Goal: Find specific page/section: Find specific page/section

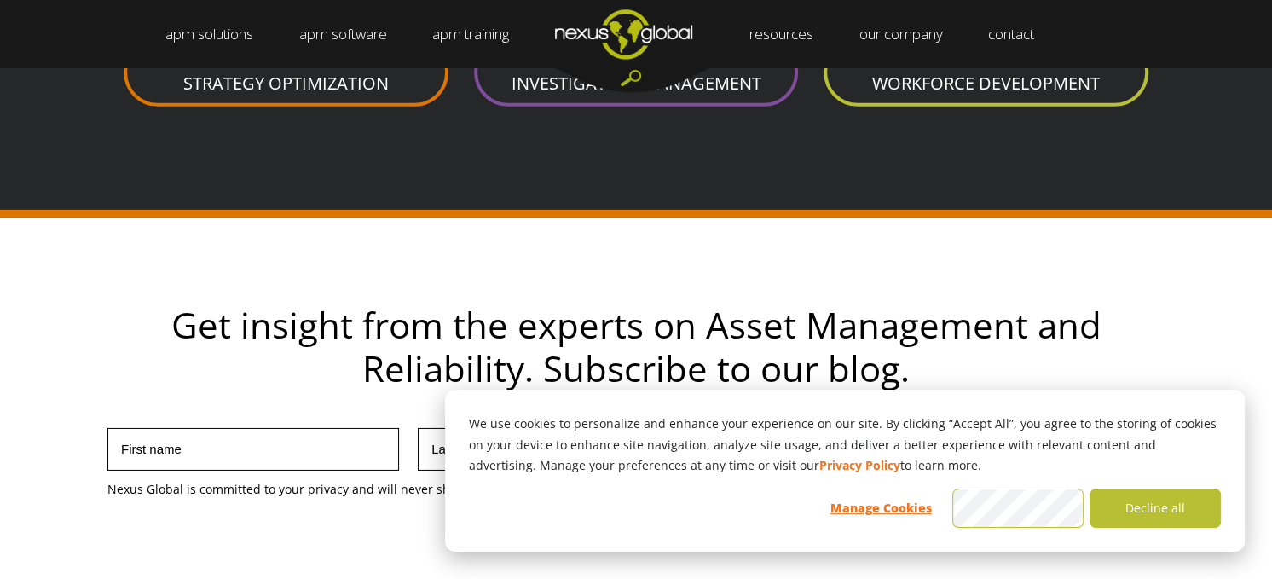
scroll to position [4568, 0]
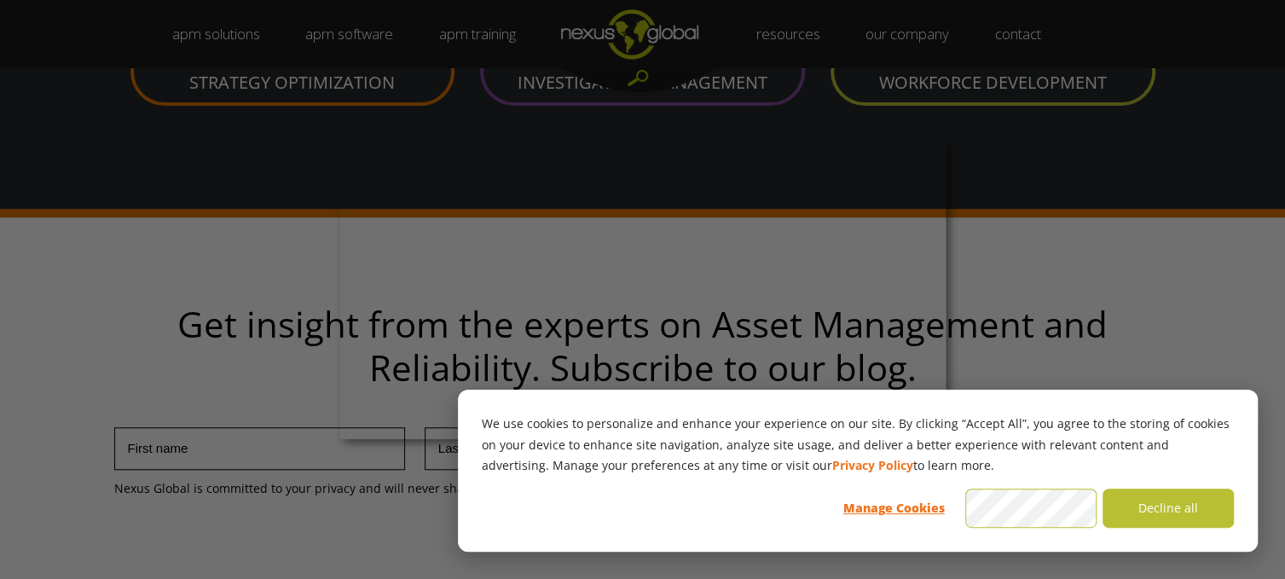
click at [930, 36] on div at bounding box center [649, 292] width 1298 height 585
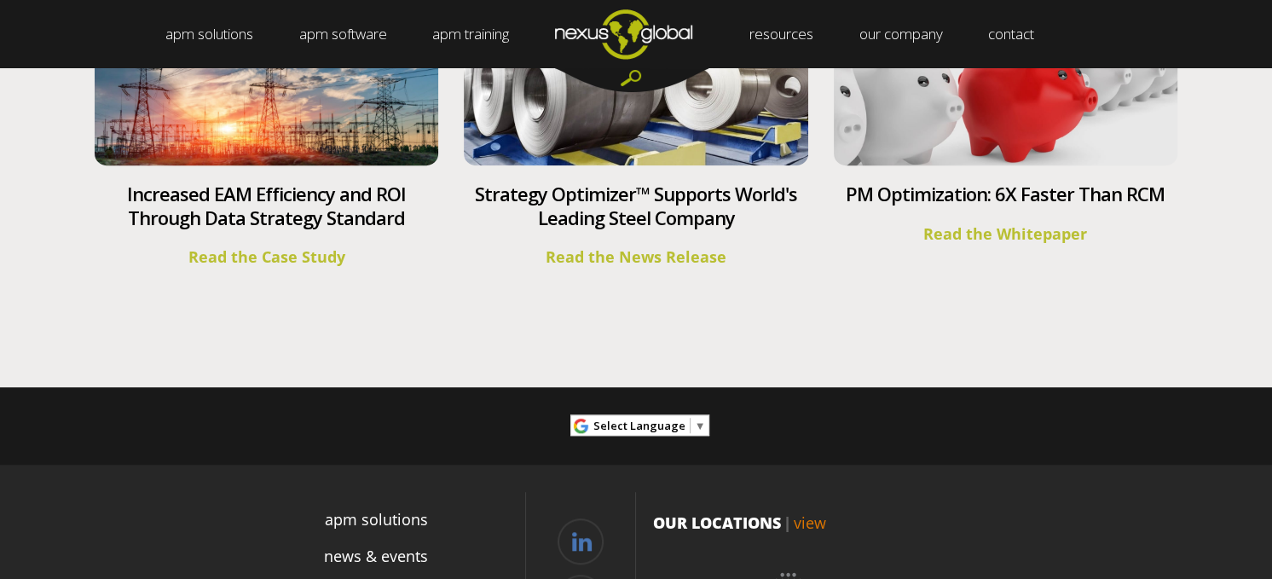
scroll to position [6522, 0]
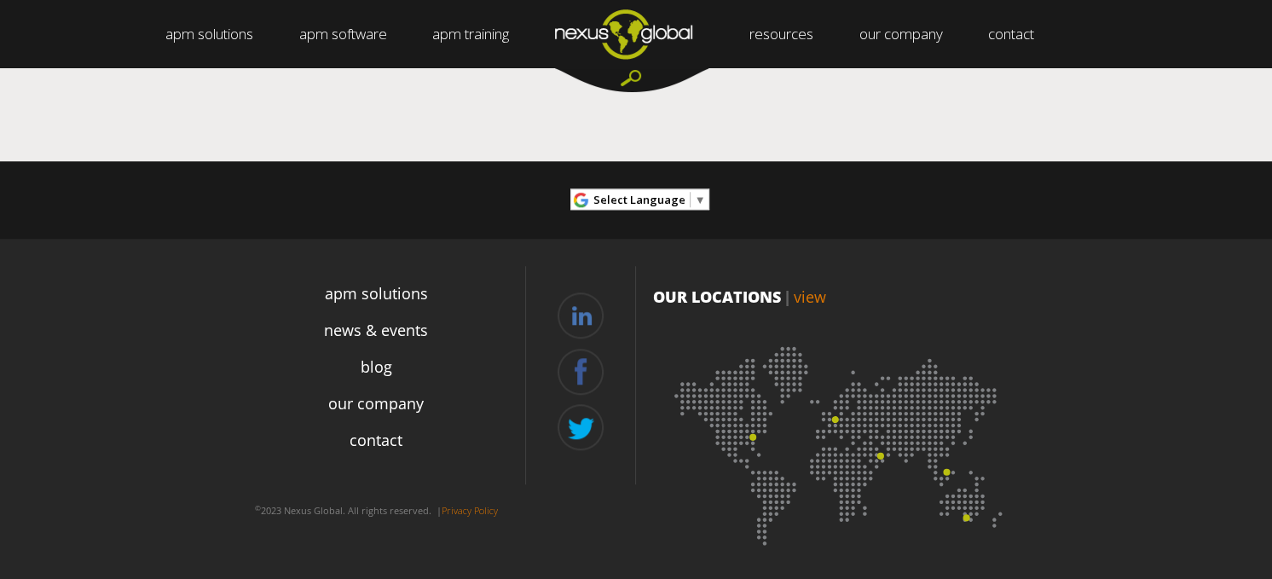
click at [815, 293] on link "view" at bounding box center [810, 297] width 32 height 20
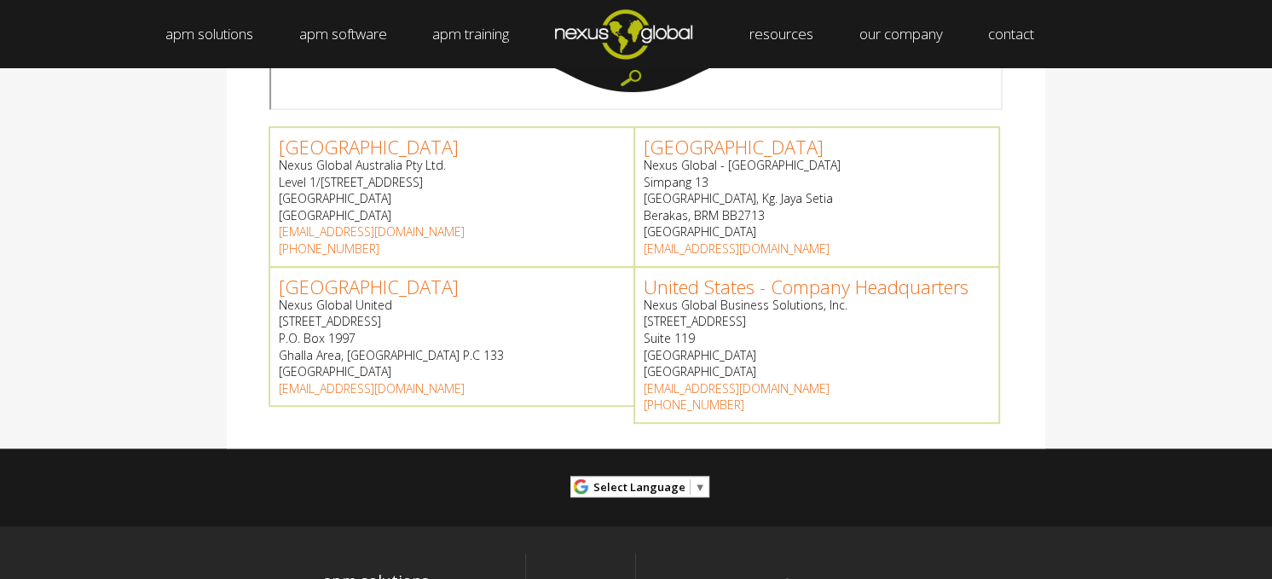
scroll to position [1020, 0]
